Goal: Complete application form

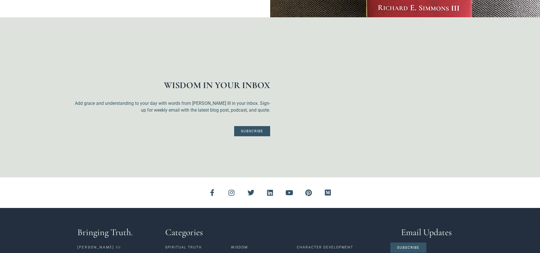
scroll to position [1395, 0]
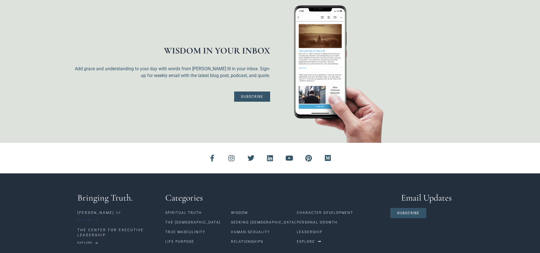
click at [89, 219] on span "Explore" at bounding box center [84, 220] width 15 height 3
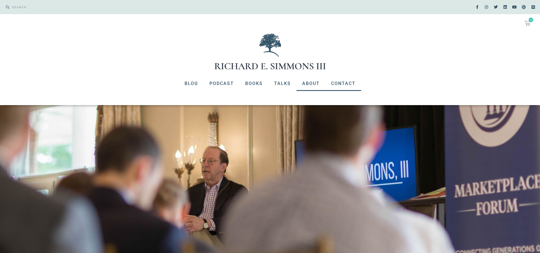
click at [341, 83] on link "Contact" at bounding box center [344, 83] width 36 height 15
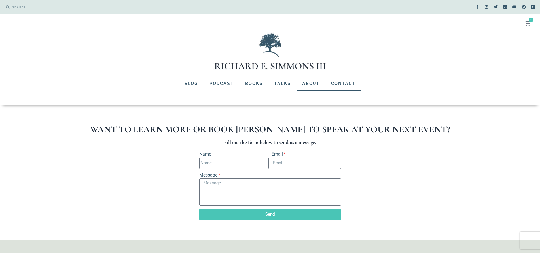
click at [311, 83] on link "About" at bounding box center [311, 83] width 29 height 15
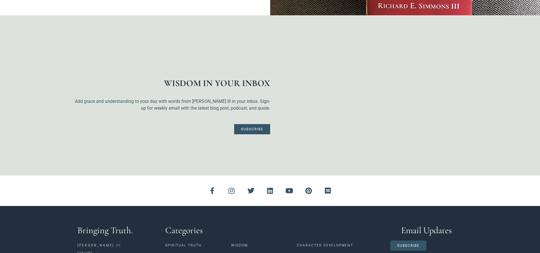
scroll to position [1395, 0]
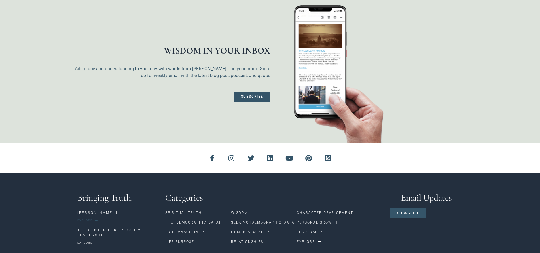
click at [87, 219] on span "Explore" at bounding box center [84, 220] width 15 height 3
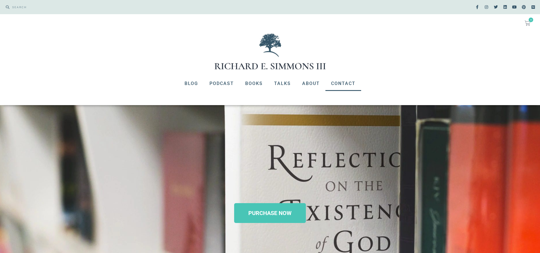
click at [348, 82] on link "Contact" at bounding box center [344, 83] width 36 height 15
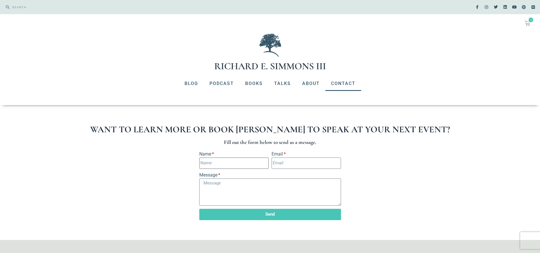
click at [236, 165] on input "Name" at bounding box center [233, 163] width 69 height 11
type input "Jason Comer"
drag, startPoint x: 233, startPoint y: 162, endPoint x: 188, endPoint y: 167, distance: 45.1
click at [188, 167] on div "Name Jason Comer Email Message Send" at bounding box center [270, 187] width 386 height 72
click at [272, 50] on img at bounding box center [270, 51] width 113 height 38
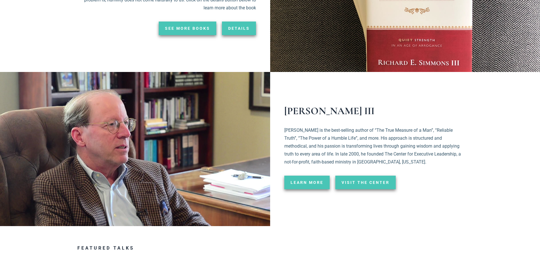
scroll to position [957, 0]
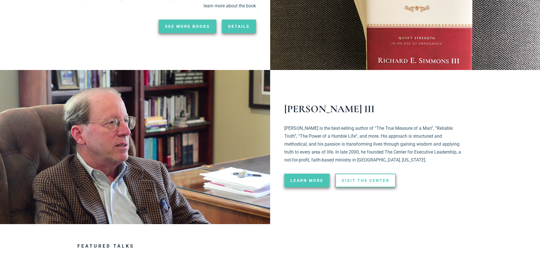
click at [368, 179] on span "Visit the Center" at bounding box center [366, 181] width 48 height 4
